Goal: Task Accomplishment & Management: Complete application form

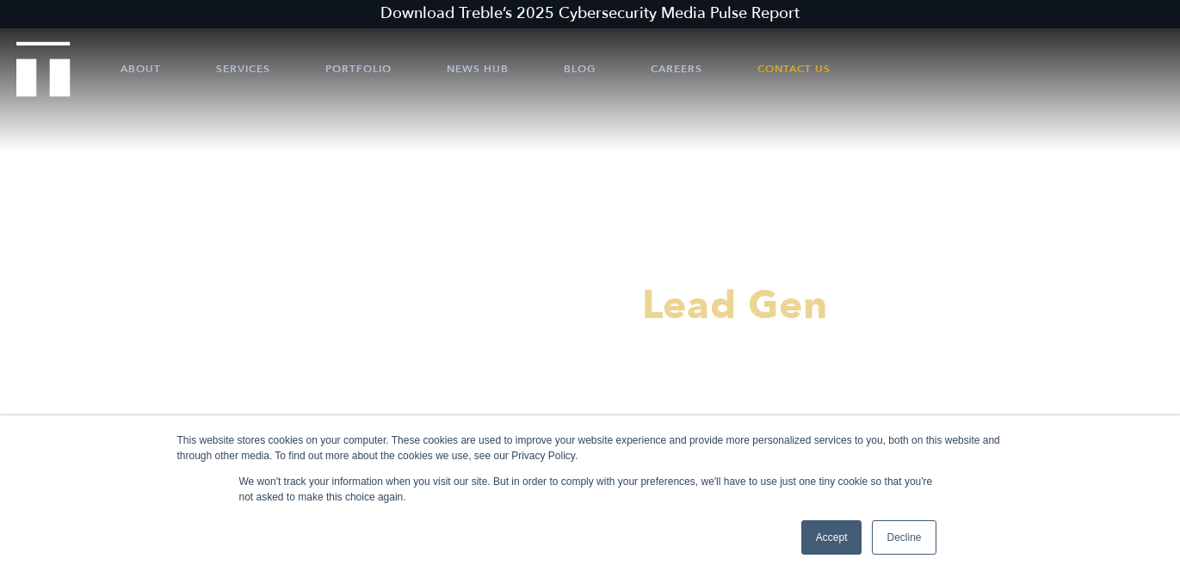
click at [837, 534] on link "Accept" at bounding box center [831, 538] width 61 height 34
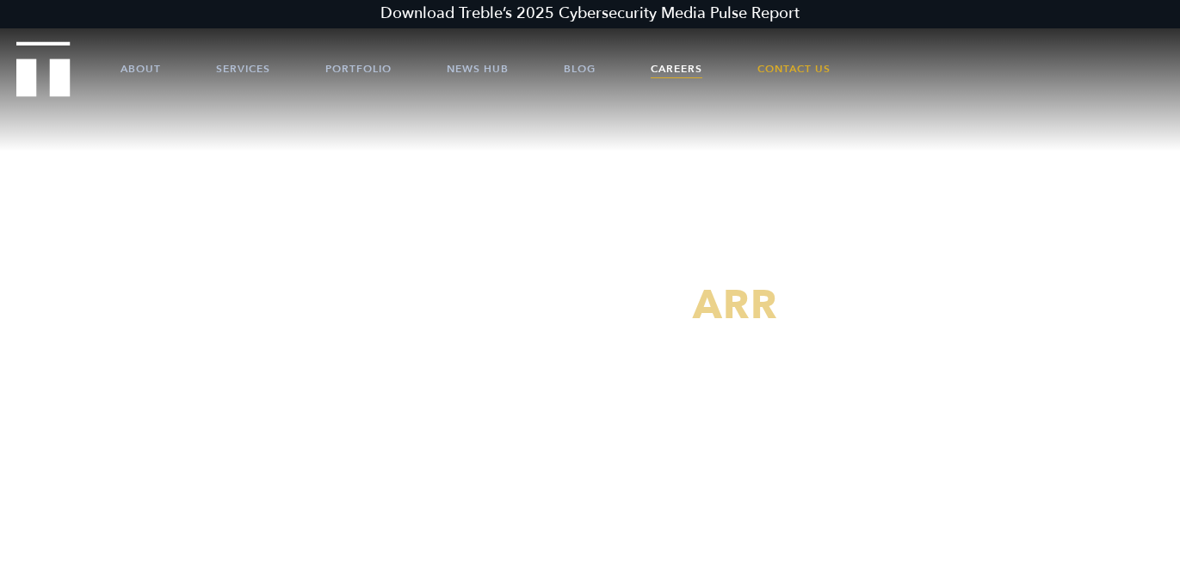
click at [682, 63] on link "Careers" at bounding box center [677, 69] width 52 height 52
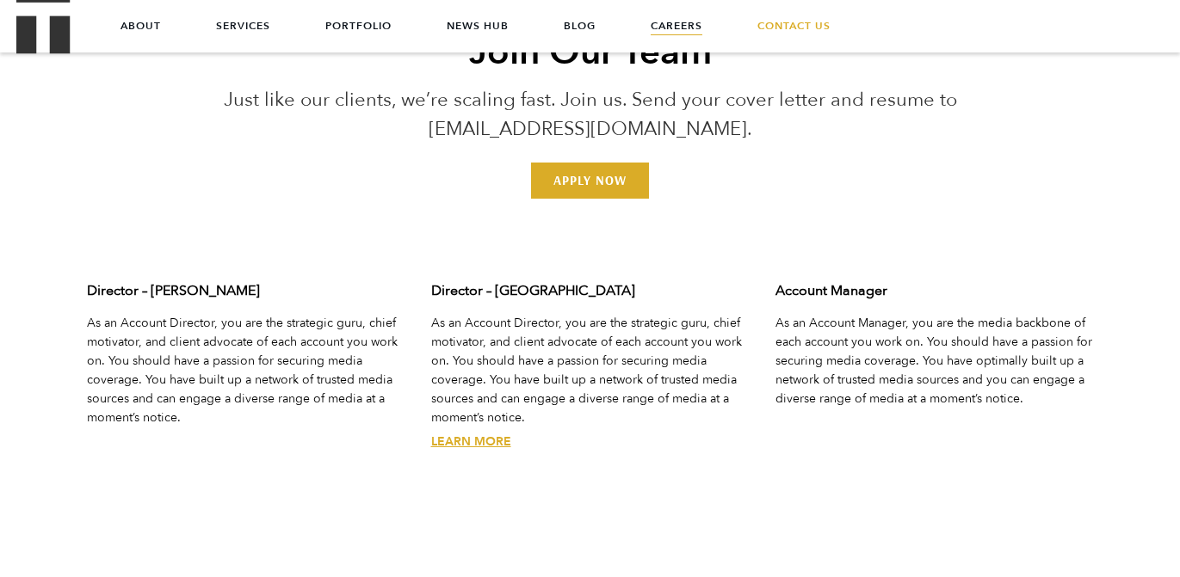
scroll to position [5157, 0]
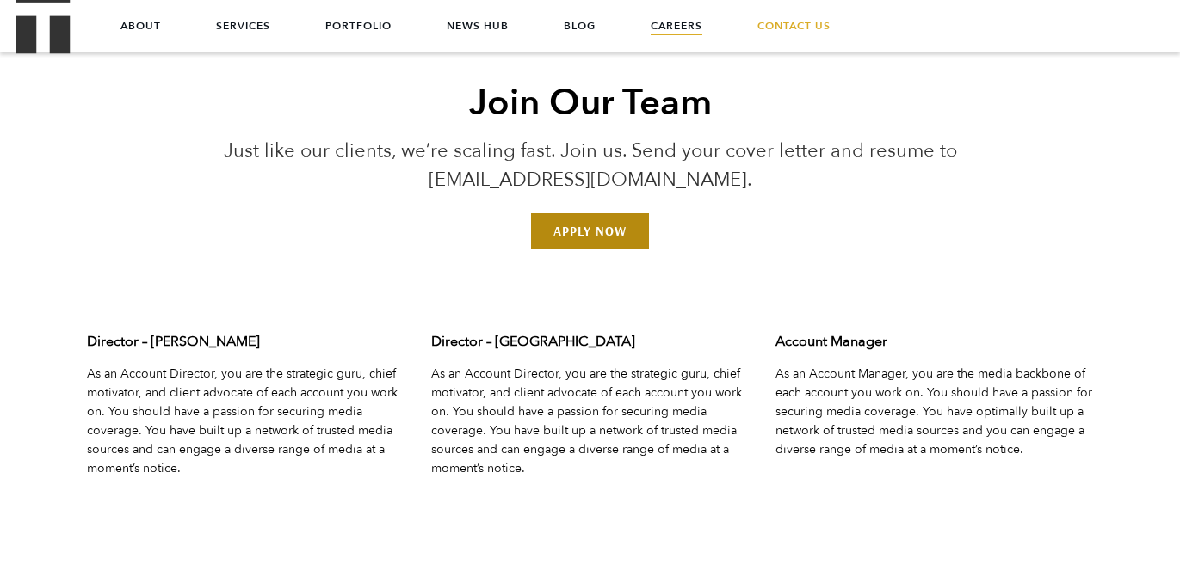
click at [577, 236] on link "Apply Now" at bounding box center [590, 231] width 118 height 36
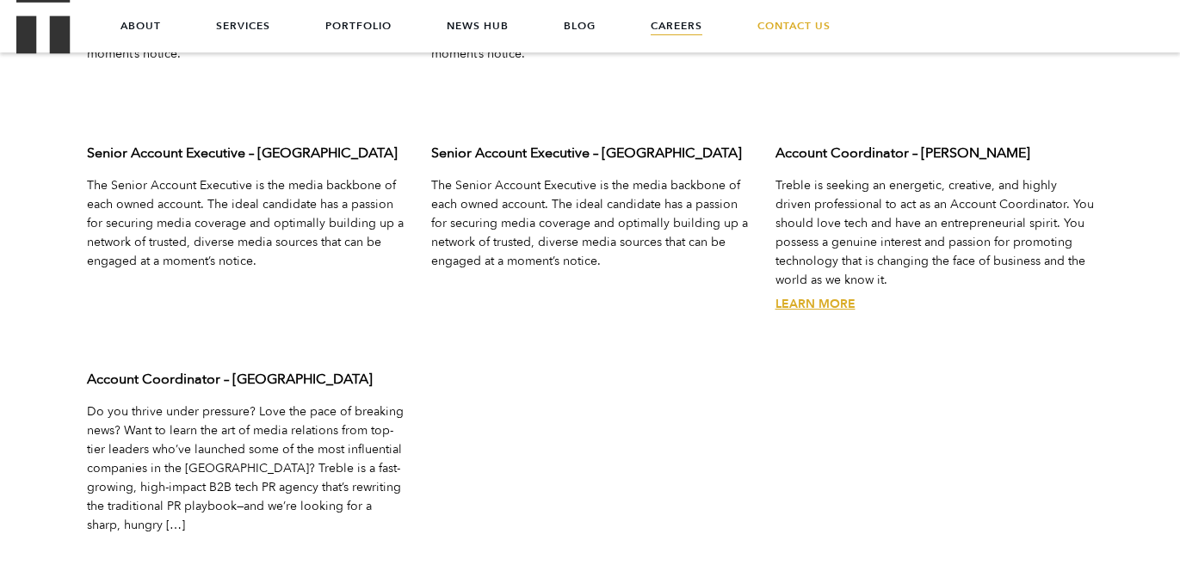
scroll to position [5553, 0]
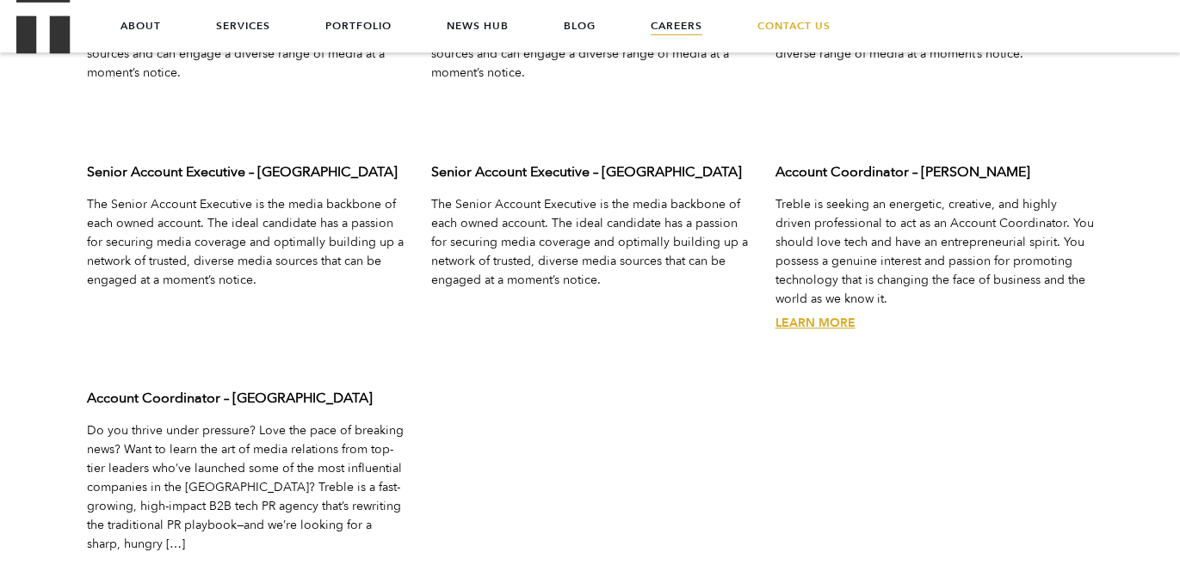
click at [810, 323] on link "Learn More" at bounding box center [815, 323] width 80 height 16
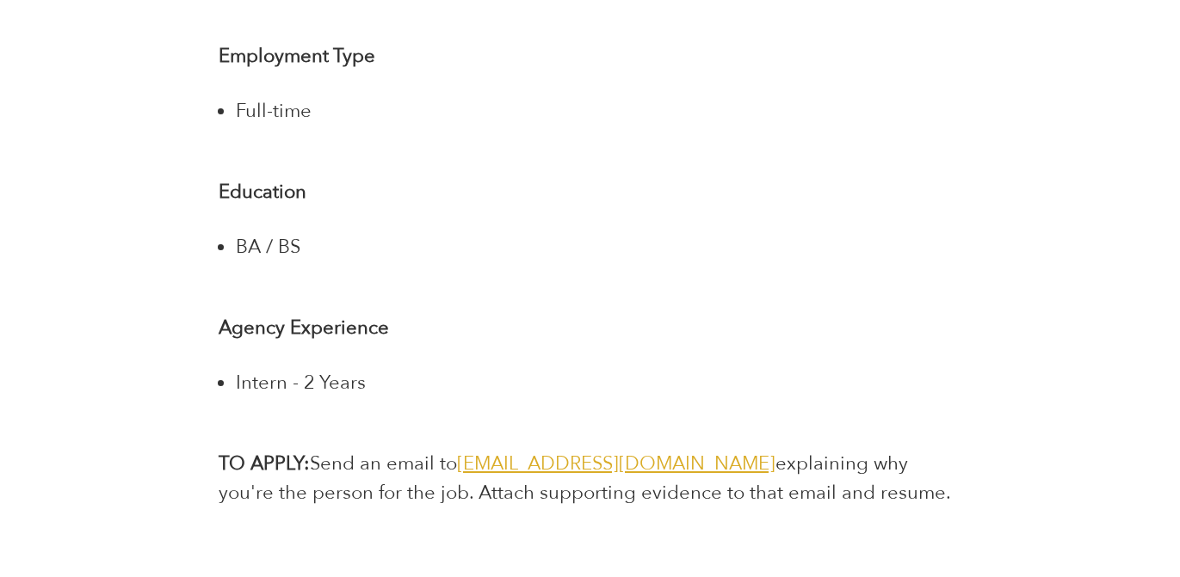
scroll to position [3384, 0]
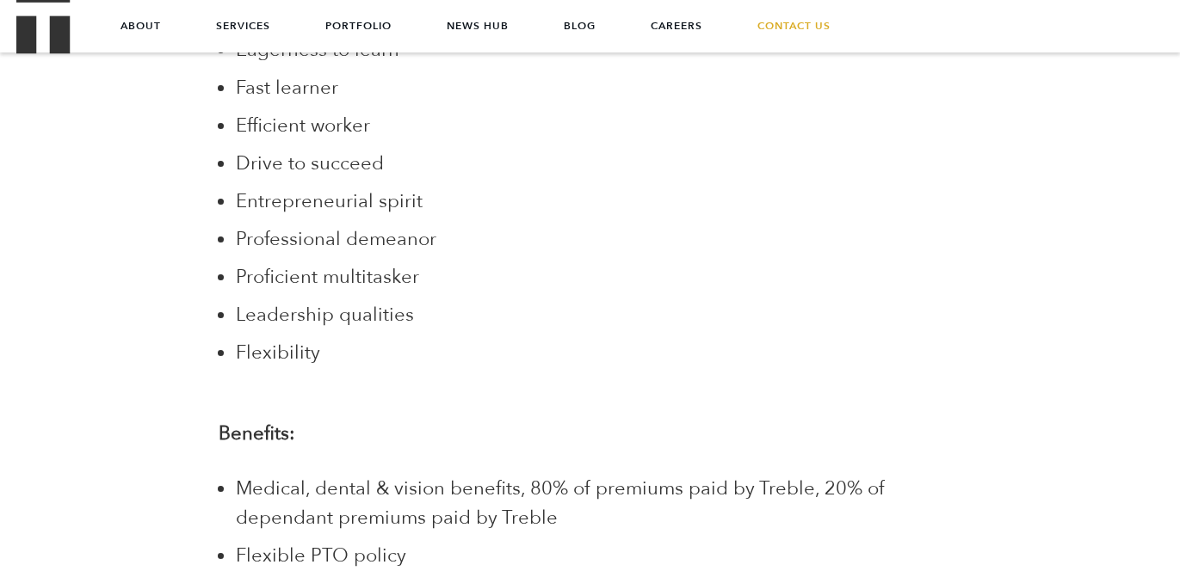
click at [392, 264] on span "Proficient multitasker" at bounding box center [327, 277] width 183 height 26
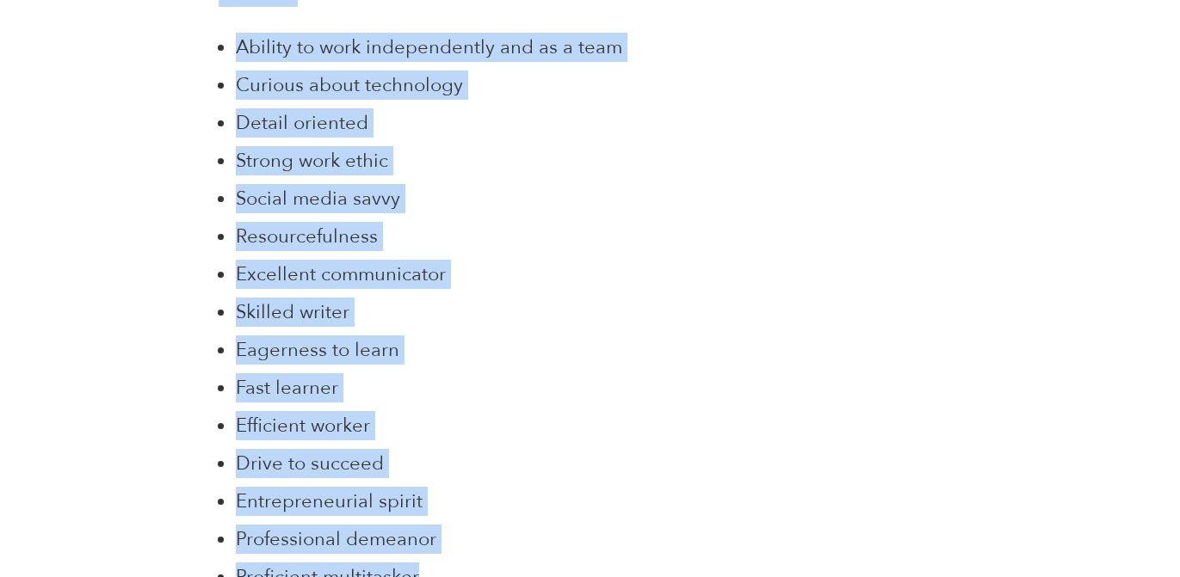
scroll to position [2177, 0]
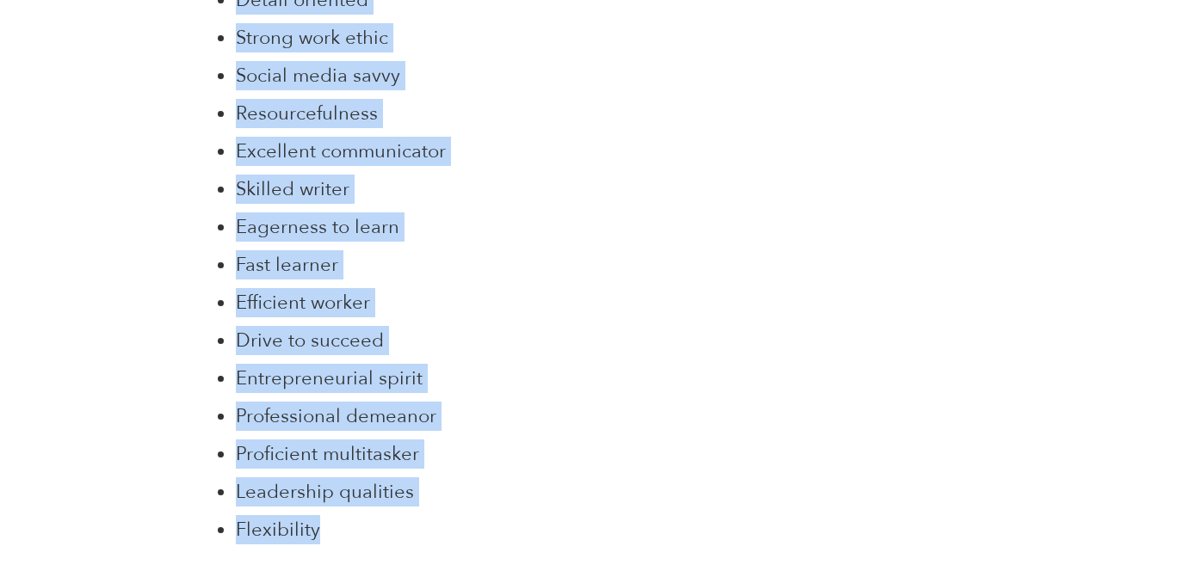
drag, startPoint x: 215, startPoint y: 132, endPoint x: 482, endPoint y: 502, distance: 456.2
copy div "Treble is seeking an energetic, creative, and highly driven professional to act…"
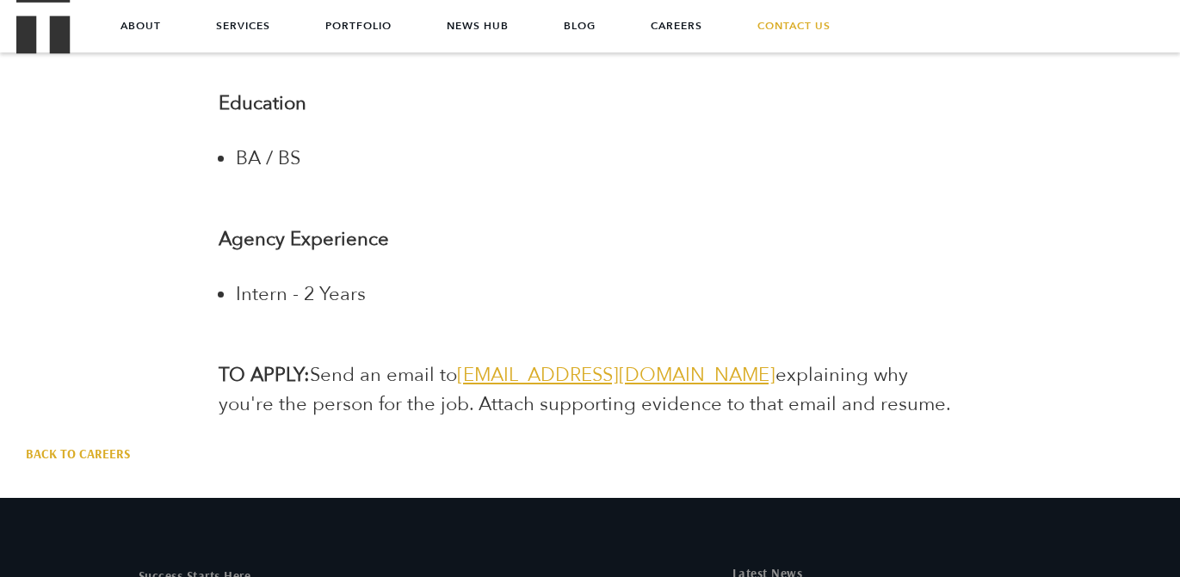
scroll to position [3450, 0]
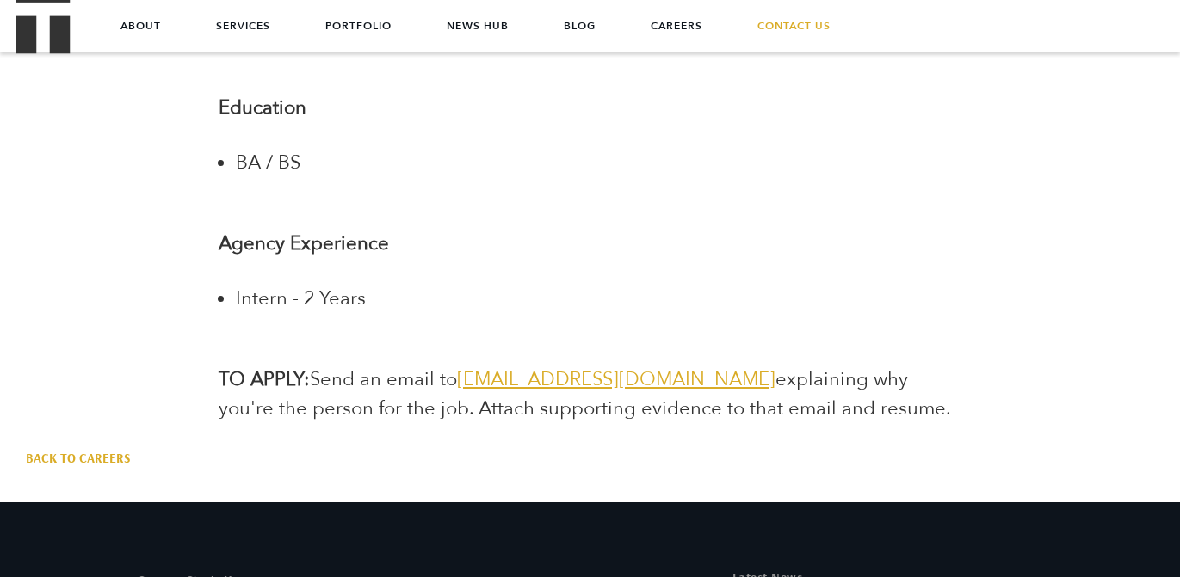
click at [523, 229] on p "Agency Experience" at bounding box center [591, 243] width 744 height 29
